Goal: Check status: Check status

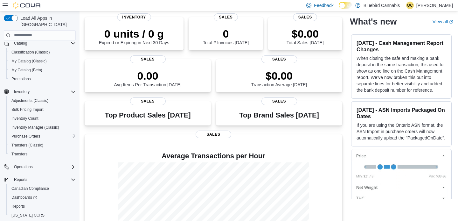
scroll to position [55, 0]
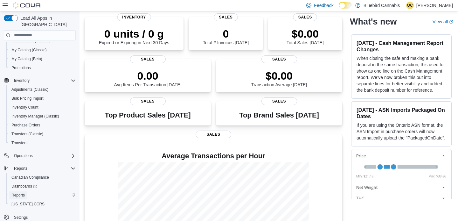
click at [19, 192] on span "Reports" at bounding box center [17, 194] width 13 height 5
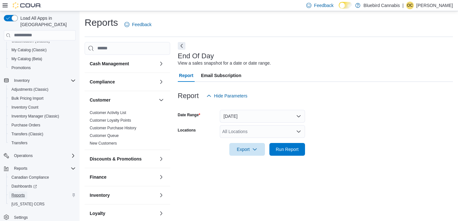
scroll to position [4, 0]
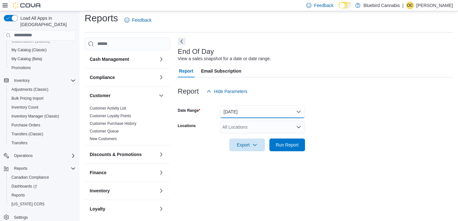
click at [243, 107] on button "[DATE]" at bounding box center [262, 111] width 85 height 13
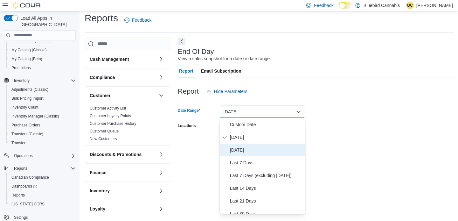
click at [243, 151] on span "[DATE]" at bounding box center [266, 150] width 73 height 8
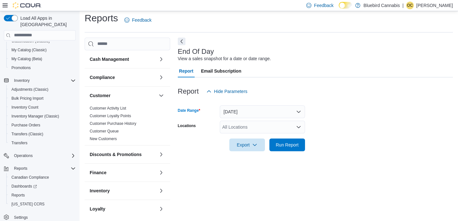
click at [237, 127] on div "All Locations" at bounding box center [262, 127] width 85 height 13
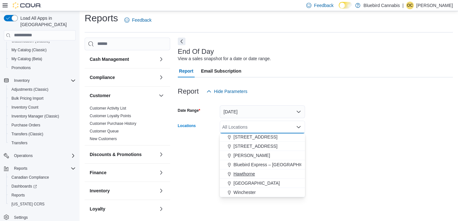
click at [241, 174] on span "Hawthorne" at bounding box center [245, 174] width 22 height 6
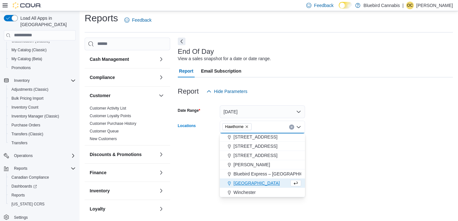
scroll to position [47, 0]
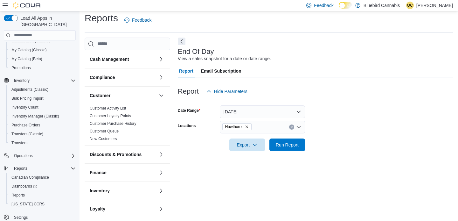
click at [353, 152] on div at bounding box center [315, 155] width 275 height 8
click at [284, 147] on span "Run Report" at bounding box center [287, 144] width 23 height 6
